Goal: Information Seeking & Learning: Learn about a topic

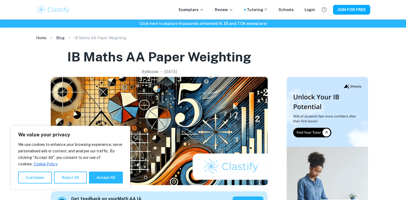
scroll to position [66, 0]
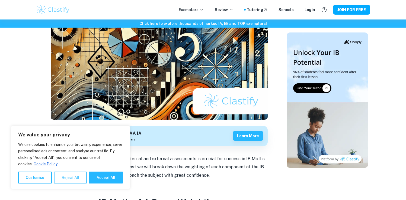
click at [72, 183] on button "Reject All" at bounding box center [70, 178] width 33 height 12
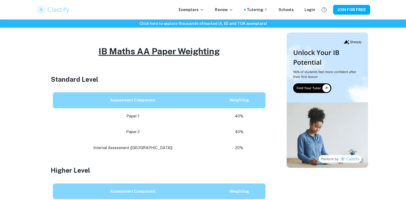
scroll to position [220, 0]
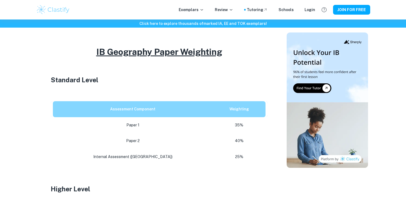
scroll to position [221, 0]
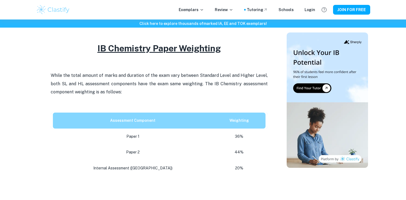
scroll to position [230, 0]
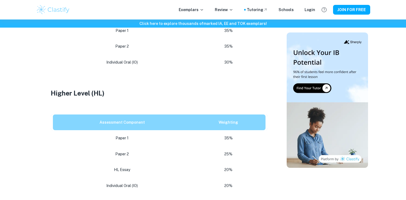
scroll to position [331, 0]
